Goal: Task Accomplishment & Management: Manage account settings

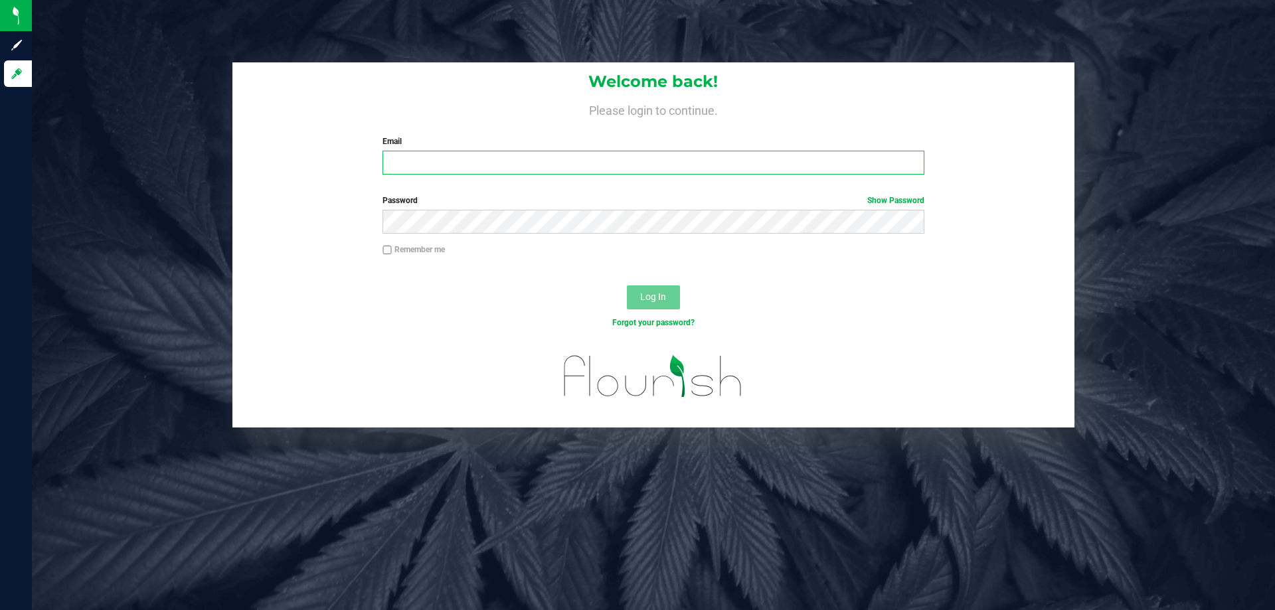
click at [470, 152] on input "Email" at bounding box center [653, 163] width 541 height 24
type input "[EMAIL_ADDRESS][DOMAIN_NAME]"
click at [627, 286] on button "Log In" at bounding box center [653, 298] width 53 height 24
